Goal: Task Accomplishment & Management: Complete application form

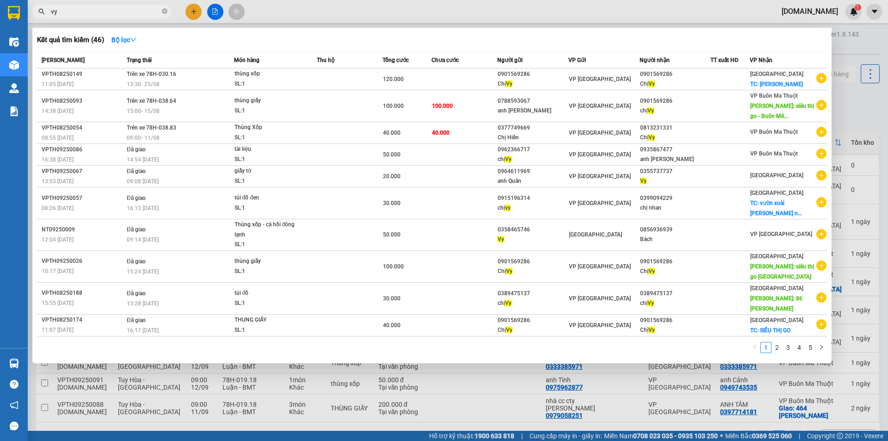
click at [857, 34] on div at bounding box center [444, 220] width 888 height 441
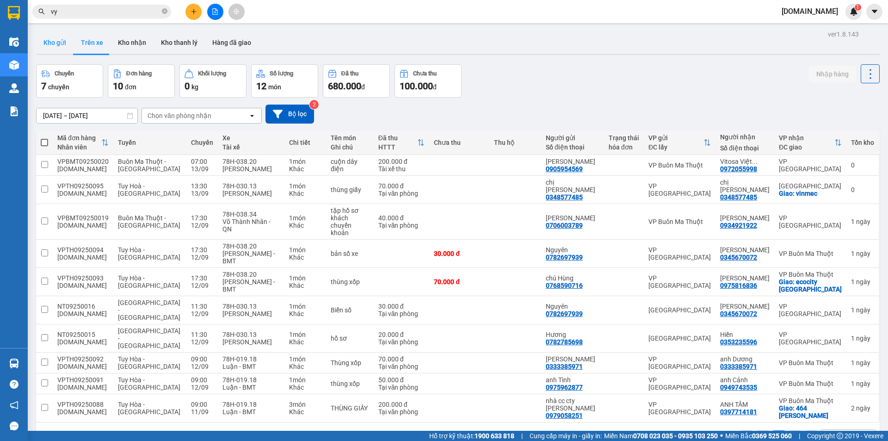
click at [64, 35] on button "Kho gửi" at bounding box center [54, 42] width 37 height 22
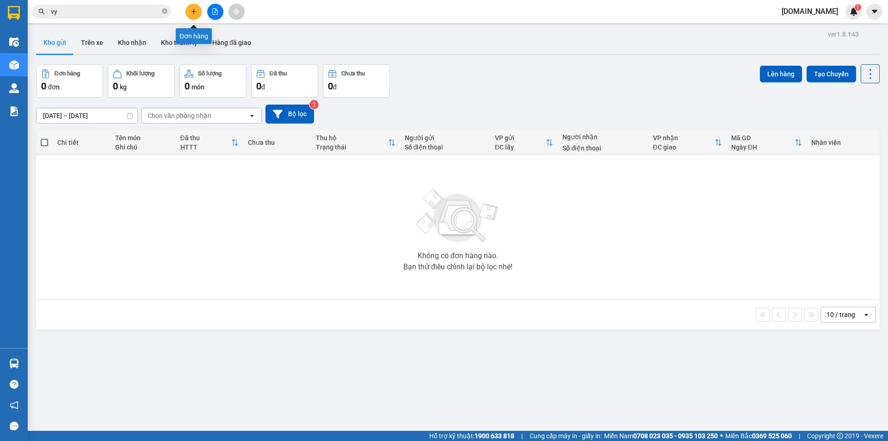
click at [199, 7] on button at bounding box center [193, 12] width 16 height 16
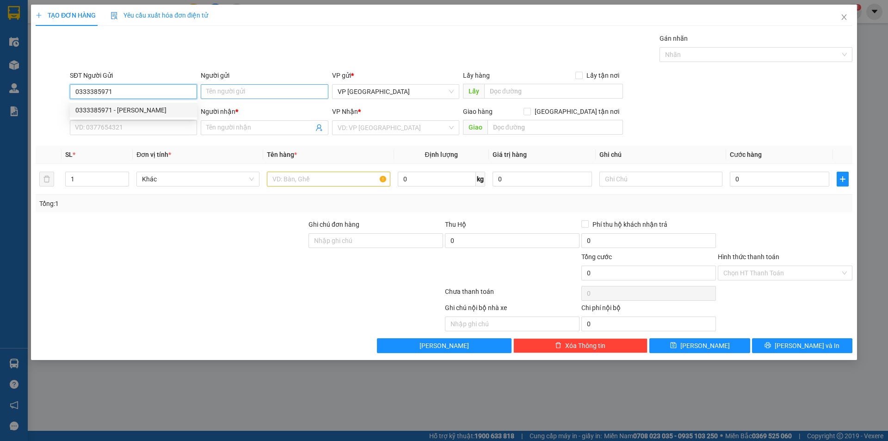
type input "0333385971"
click at [240, 92] on input "Người gửi" at bounding box center [264, 91] width 127 height 15
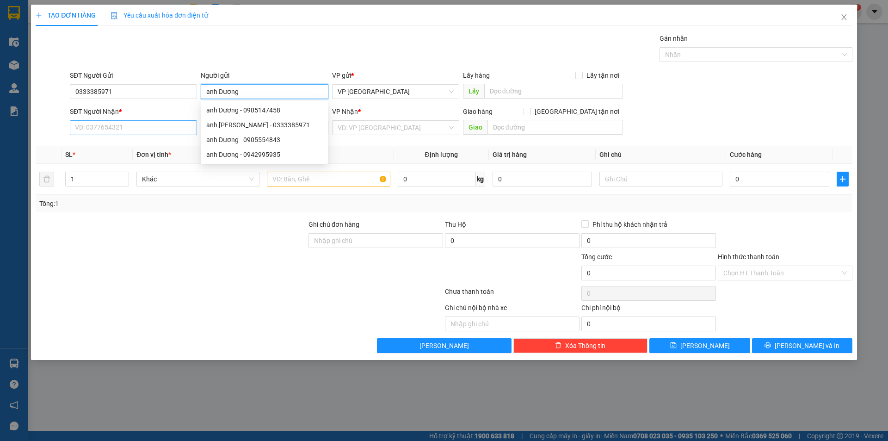
type input "anh Dương"
click at [148, 129] on input "SĐT Người Nhận *" at bounding box center [133, 127] width 127 height 15
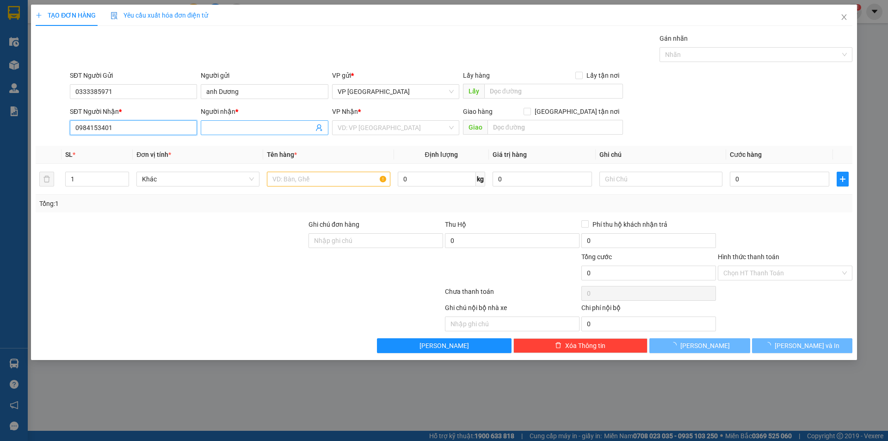
type input "0984153401"
click at [259, 130] on input "Người nhận *" at bounding box center [259, 128] width 107 height 10
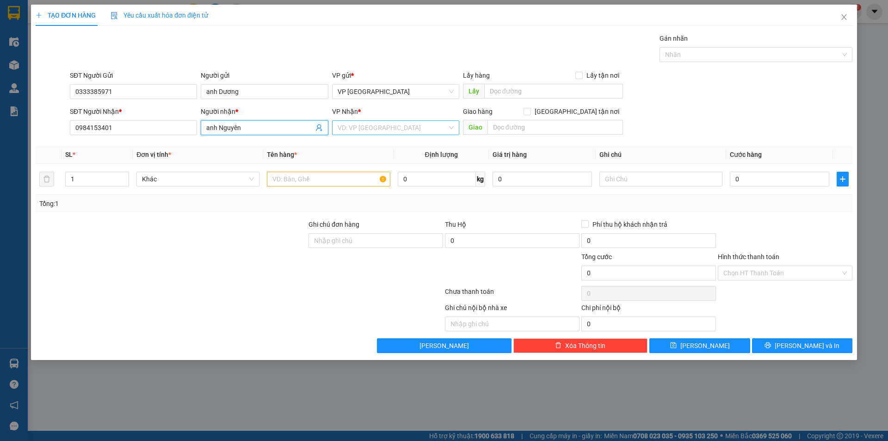
type input "anh Nguyên"
click at [358, 134] on input "search" at bounding box center [393, 128] width 110 height 14
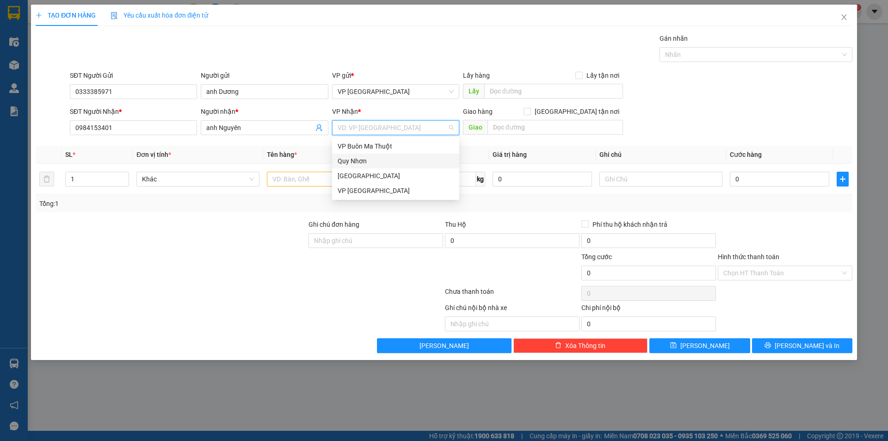
click at [363, 163] on div "Quy Nhơn" at bounding box center [396, 161] width 116 height 10
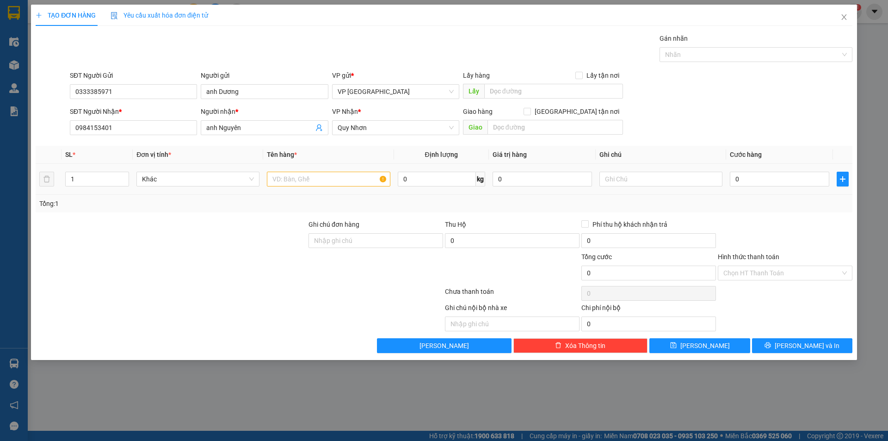
click at [319, 185] on div at bounding box center [328, 179] width 123 height 18
click at [320, 185] on input "text" at bounding box center [328, 179] width 123 height 15
click at [292, 180] on input "text" at bounding box center [328, 179] width 123 height 15
type input "thùng xốp"
click at [616, 180] on input "text" at bounding box center [660, 179] width 123 height 15
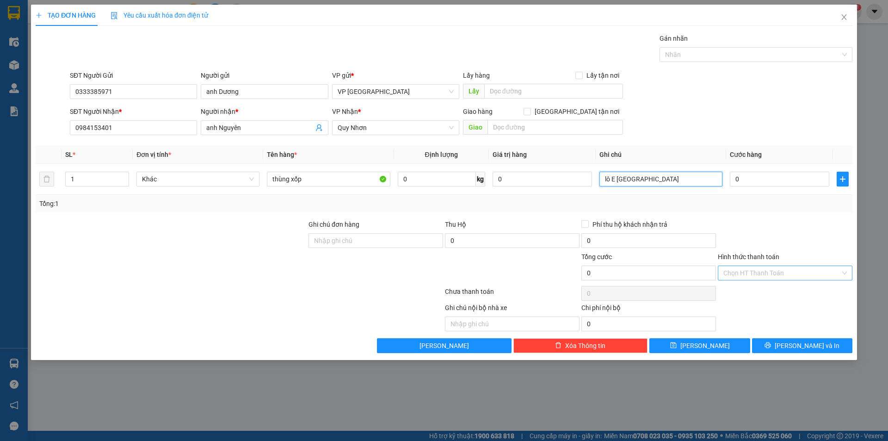
type input "lô E [GEOGRAPHIC_DATA]"
click at [759, 270] on input "Hình thức thanh toán" at bounding box center [781, 273] width 117 height 14
click at [749, 177] on input "0" at bounding box center [779, 179] width 99 height 15
type input "80"
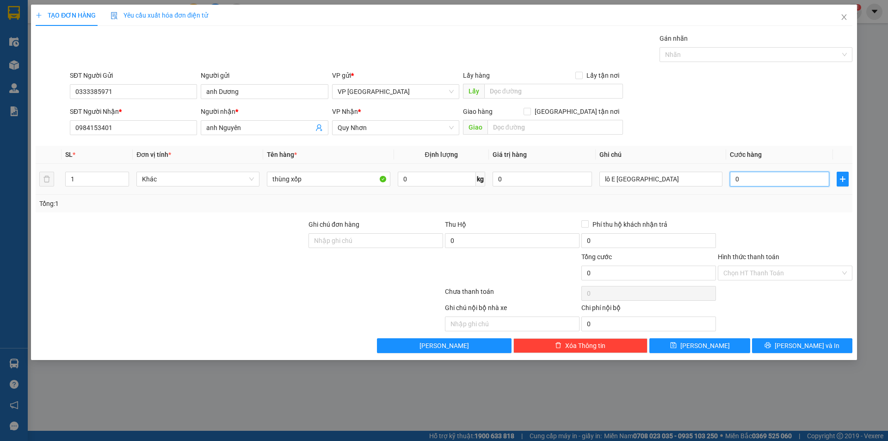
type input "80"
type input "800"
type input "8.000"
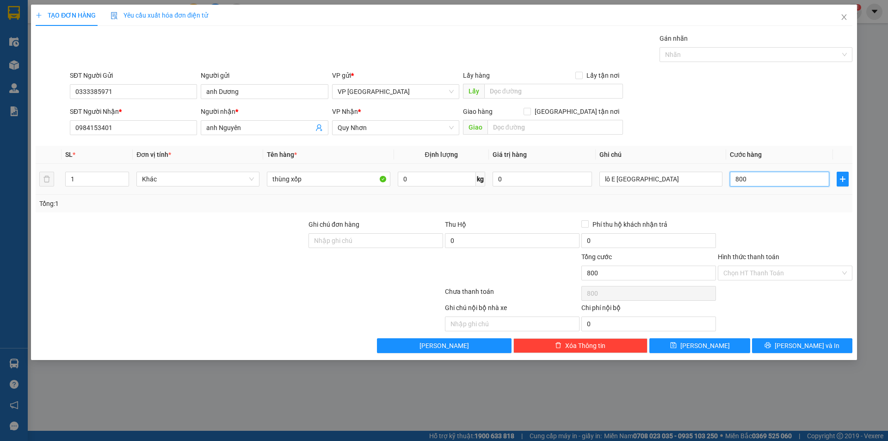
type input "8.000"
type input "80.000"
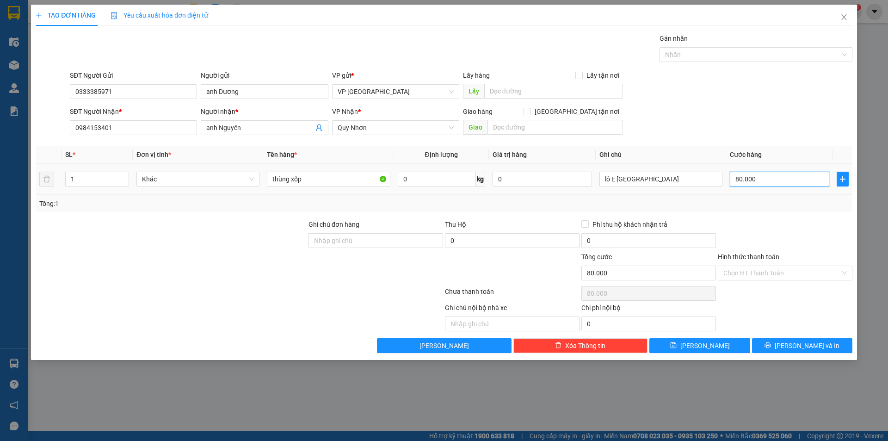
type input "800.000"
type input "80.000"
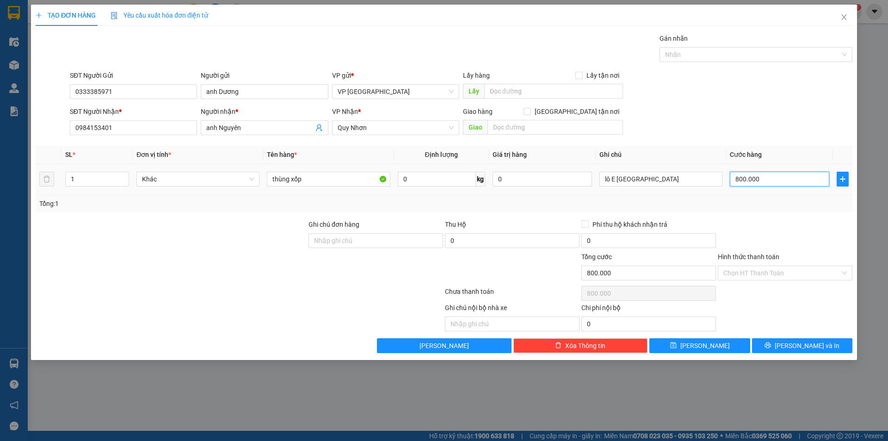
type input "80.000"
click at [744, 274] on input "Hình thức thanh toán" at bounding box center [781, 273] width 117 height 14
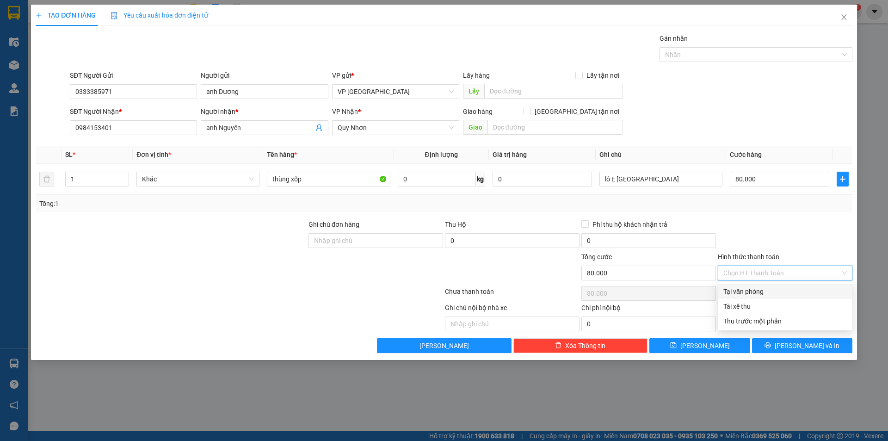
click at [744, 290] on div "Tại văn phòng" at bounding box center [784, 291] width 123 height 10
type input "0"
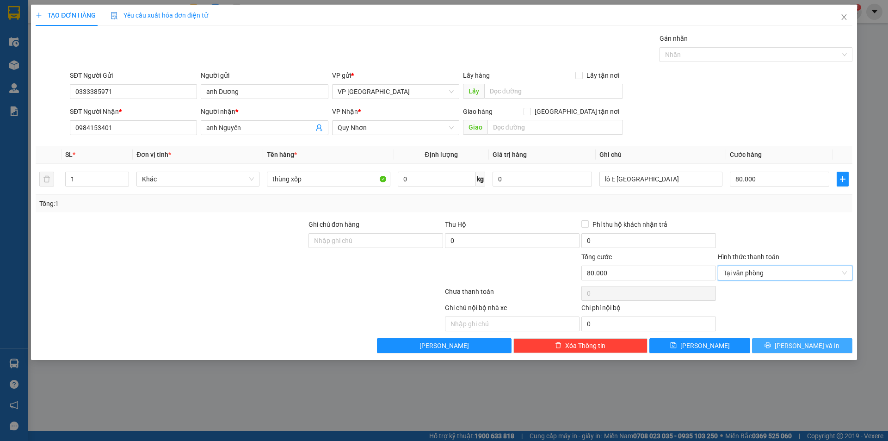
click at [823, 344] on button "[PERSON_NAME] và In" at bounding box center [802, 345] width 100 height 15
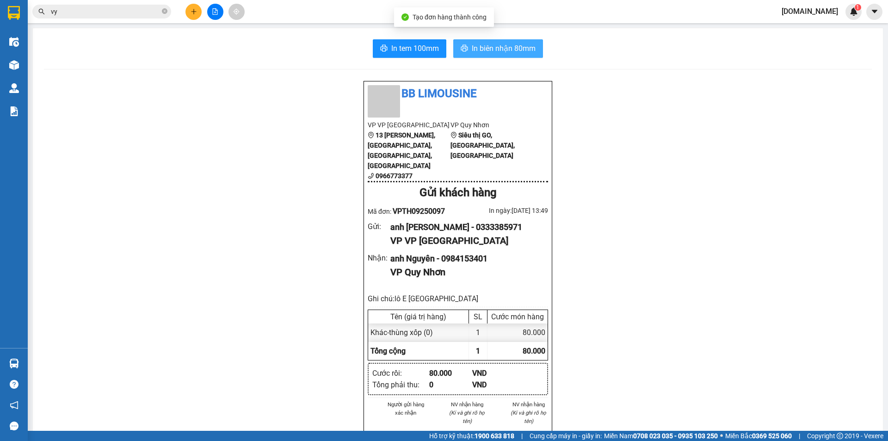
click at [525, 51] on span "In biên nhận 80mm" at bounding box center [504, 49] width 64 height 12
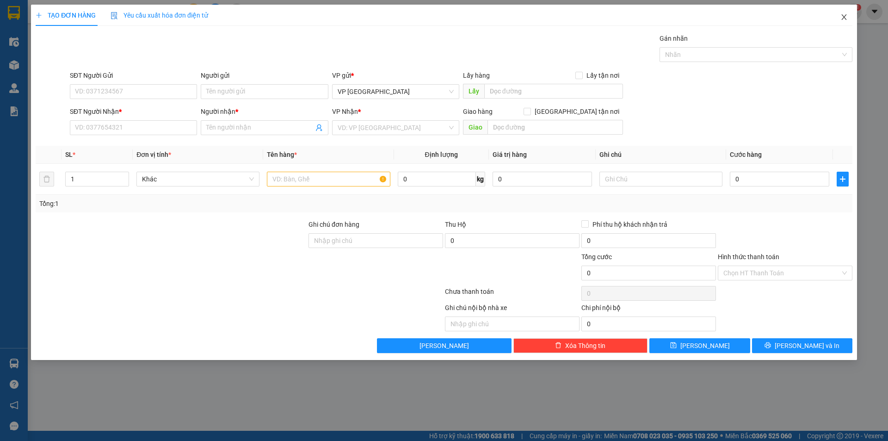
click at [847, 13] on span "Close" at bounding box center [844, 18] width 26 height 26
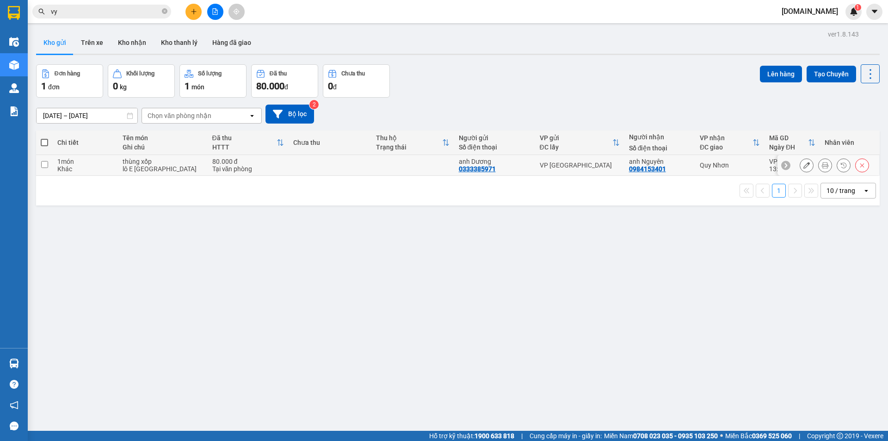
click at [341, 173] on td at bounding box center [330, 165] width 83 height 21
checkbox input "true"
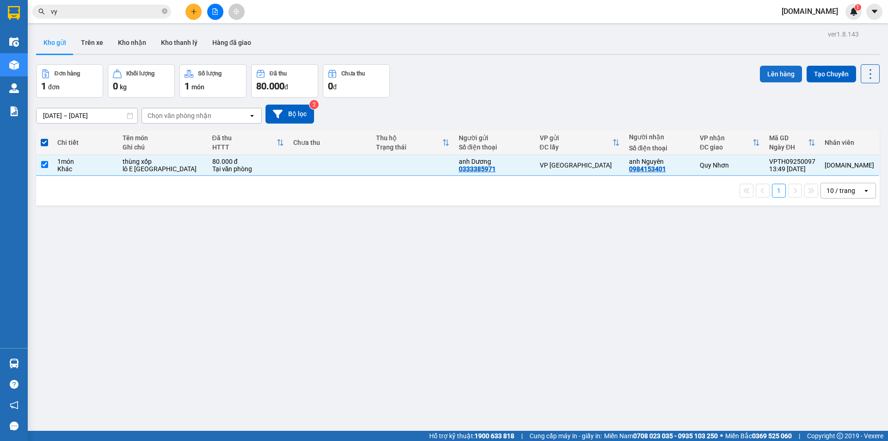
click at [762, 74] on button "Lên hàng" at bounding box center [781, 74] width 42 height 17
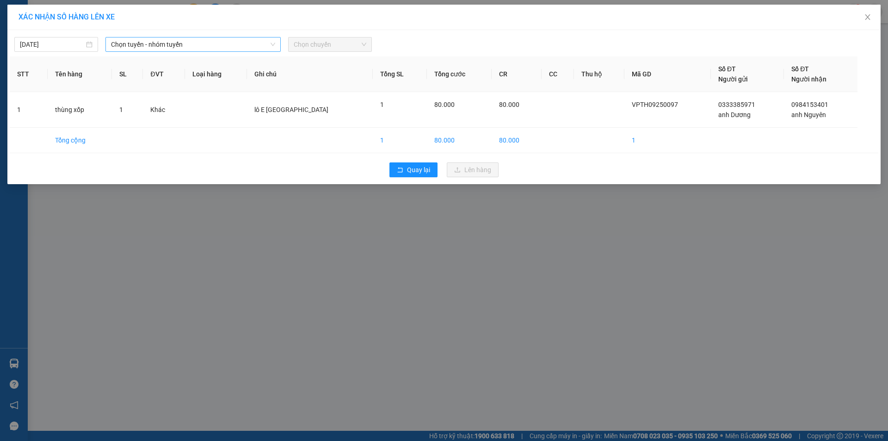
click at [235, 42] on span "Chọn tuyến - nhóm tuyến" at bounding box center [193, 44] width 164 height 14
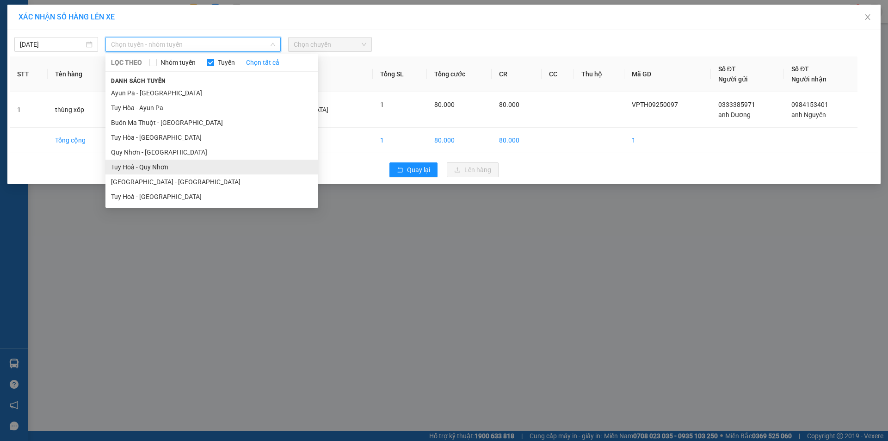
click at [201, 171] on li "Tuy Hoà - Quy Nhơn" at bounding box center [211, 167] width 213 height 15
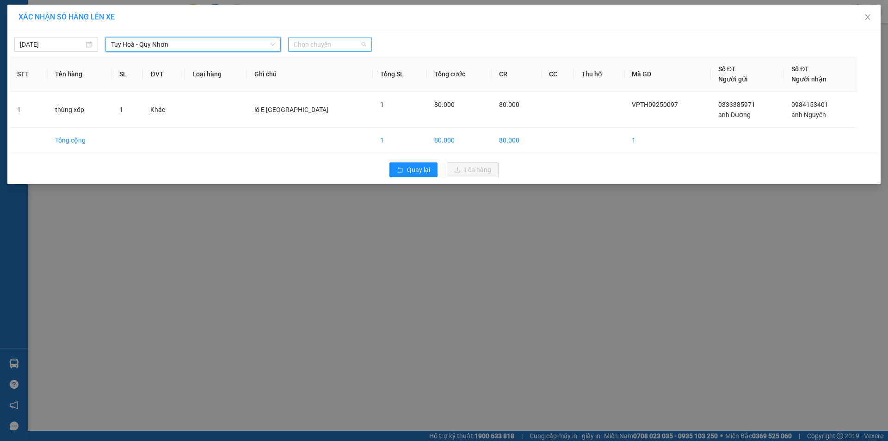
click at [305, 49] on span "Chọn chuyến" at bounding box center [330, 44] width 73 height 14
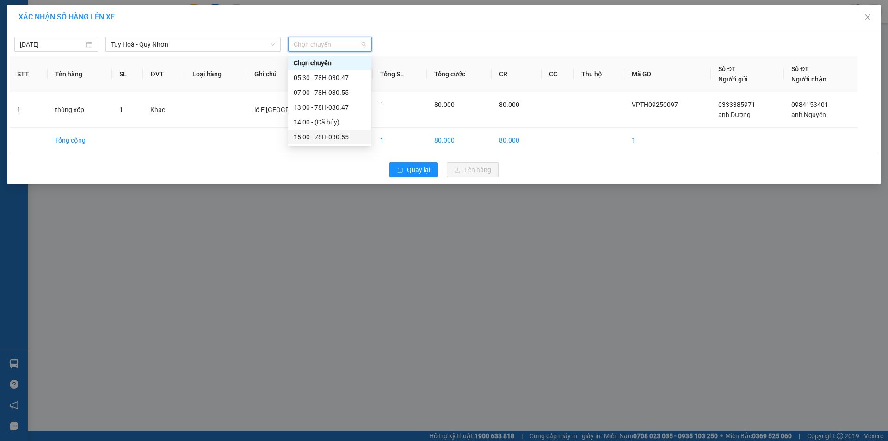
click at [301, 130] on div "15:00 - 78H-030.55" at bounding box center [329, 136] width 83 height 15
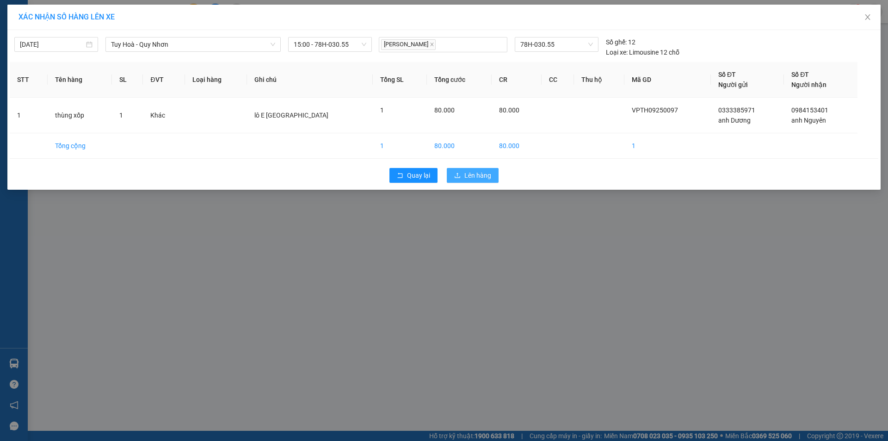
click at [474, 180] on button "Lên hàng" at bounding box center [473, 175] width 52 height 15
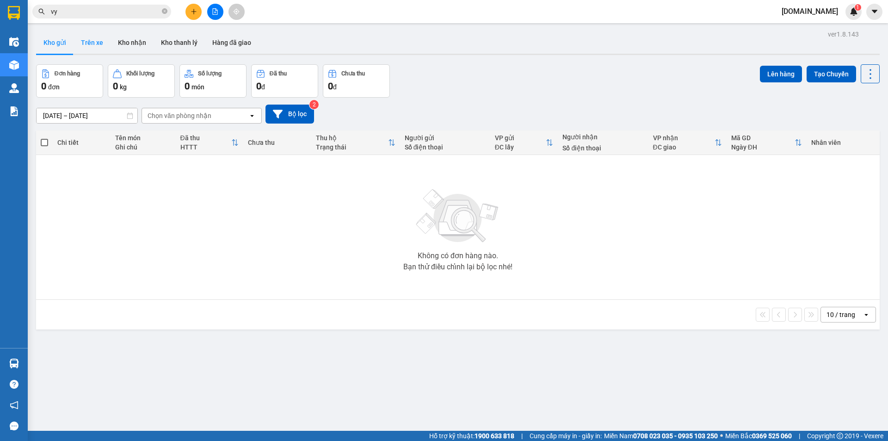
click at [102, 38] on button "Trên xe" at bounding box center [92, 42] width 37 height 22
